Goal: Check status: Check status

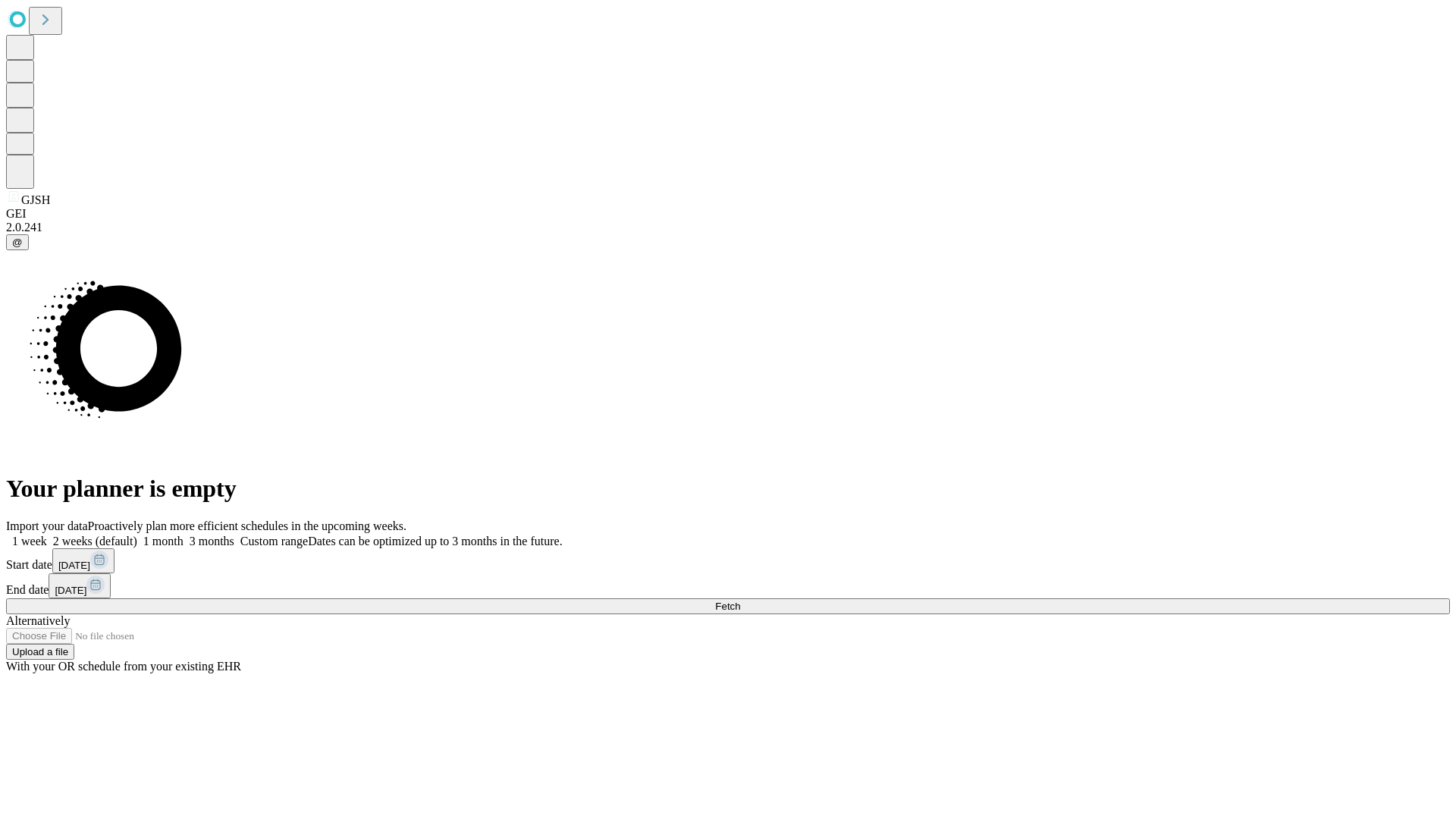
click at [740, 600] on span "Fetch" at bounding box center [728, 606] width 25 height 11
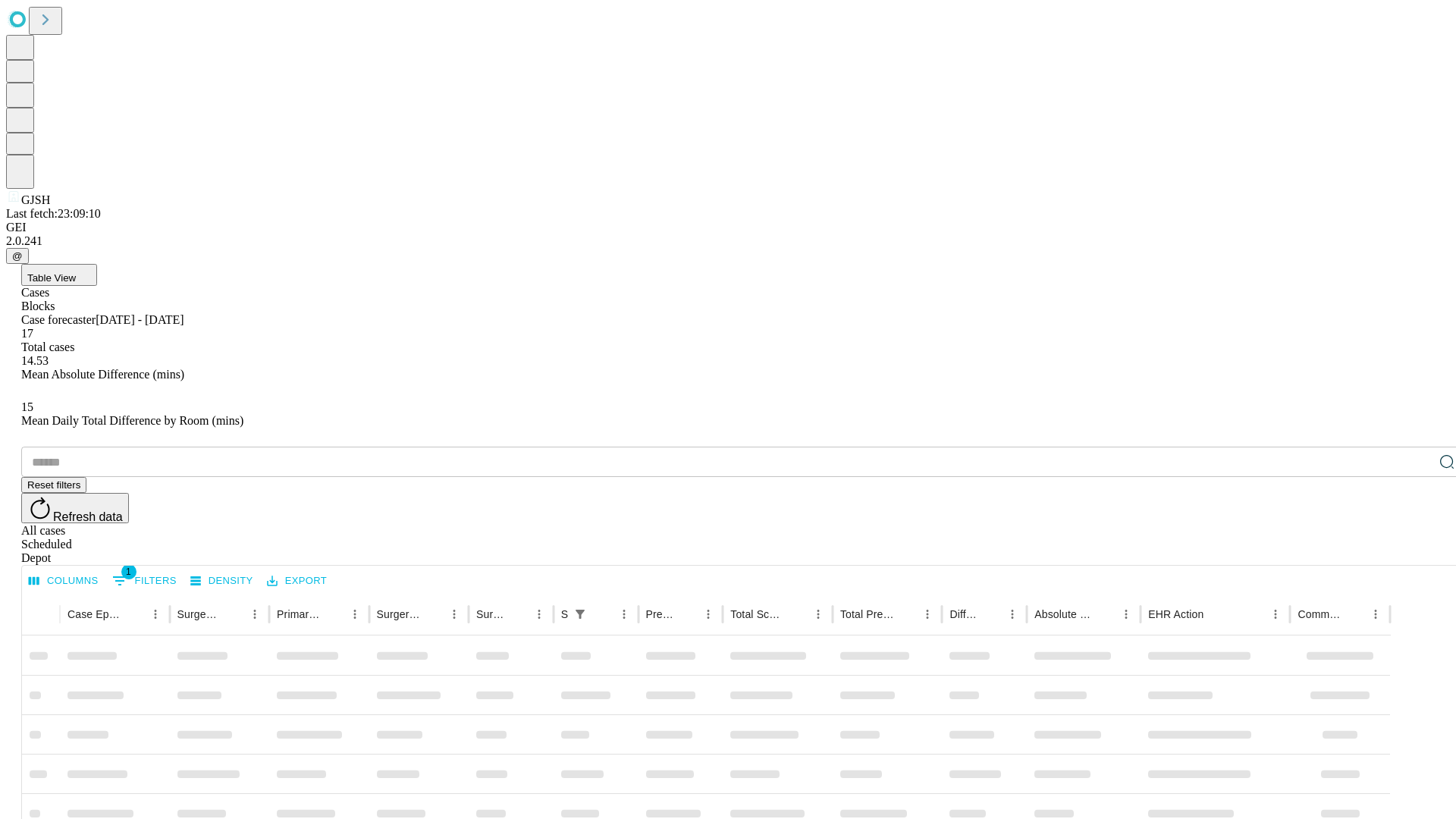
click at [76, 272] on span "Table View" at bounding box center [51, 277] width 48 height 11
